Goal: Task Accomplishment & Management: Manage account settings

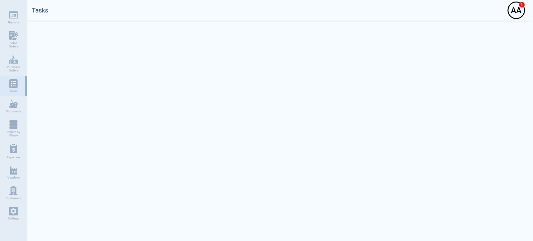
select select "50"
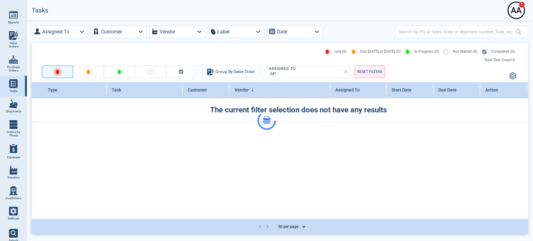
click at [517, 14] on div at bounding box center [266, 120] width 533 height 241
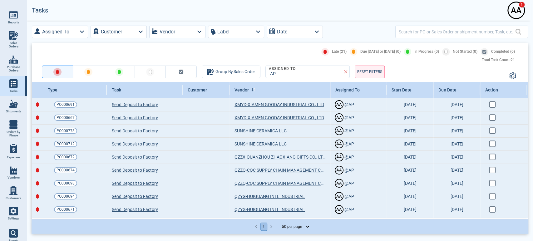
click at [517, 11] on div "A A" at bounding box center [517, 10] width 16 height 16
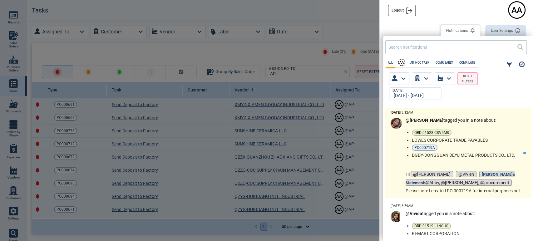
click at [467, 122] on span "@[PERSON_NAME] tagged you in a note about:" at bounding box center [451, 120] width 91 height 5
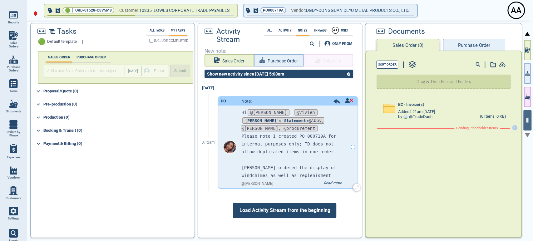
scroll to position [2, 0]
click at [327, 182] on span "Read more" at bounding box center [332, 183] width 21 height 5
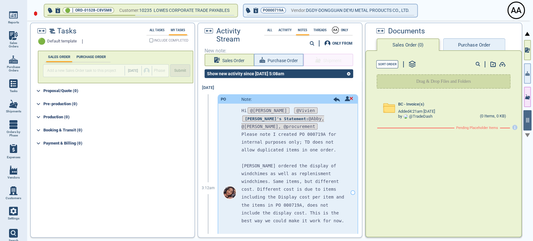
scroll to position [0, 0]
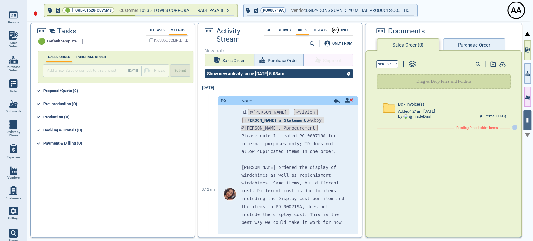
click at [7, 87] on link "Tasks" at bounding box center [13, 86] width 27 height 21
select select "50"
